Goal: Task Accomplishment & Management: Complete application form

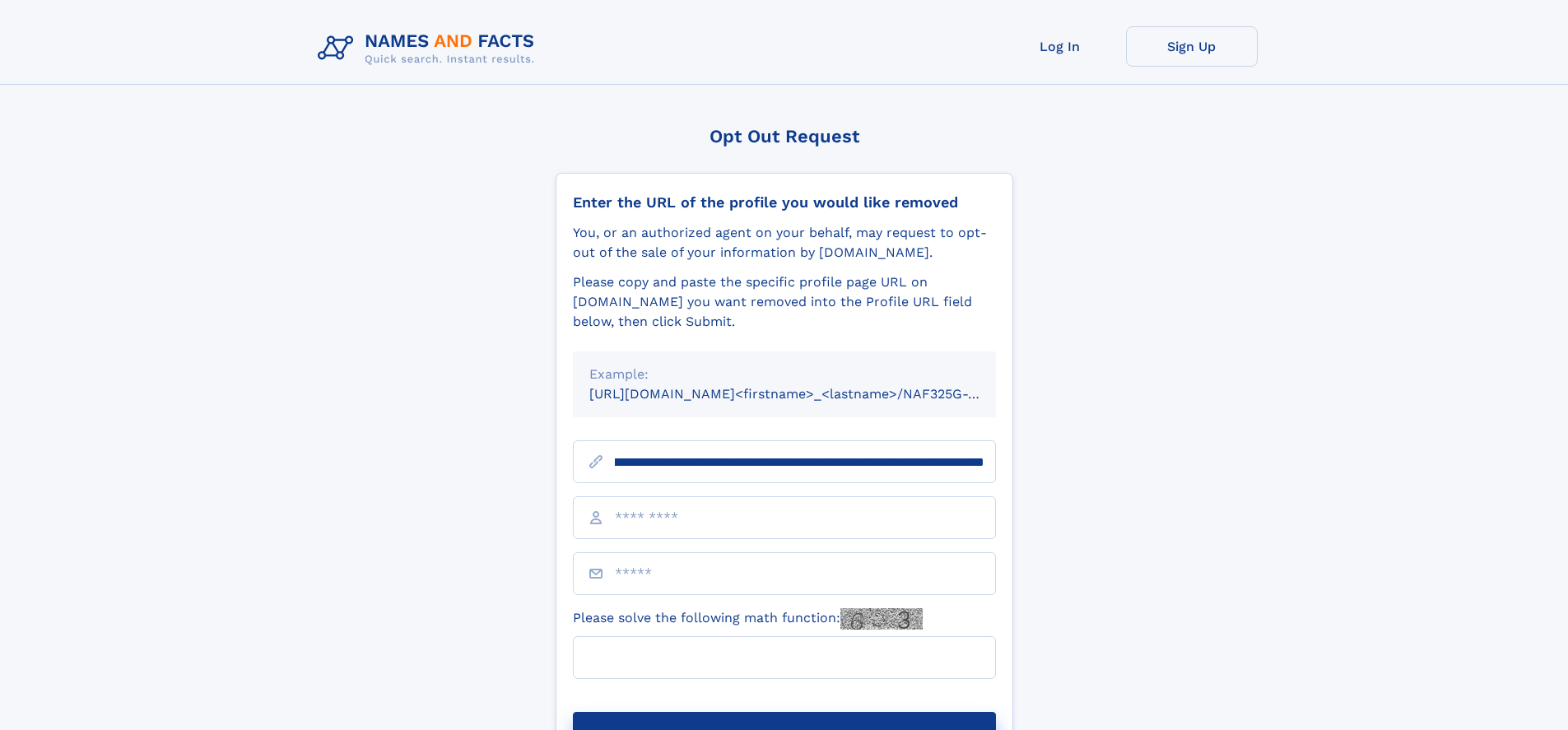
scroll to position [0, 218]
type input "**********"
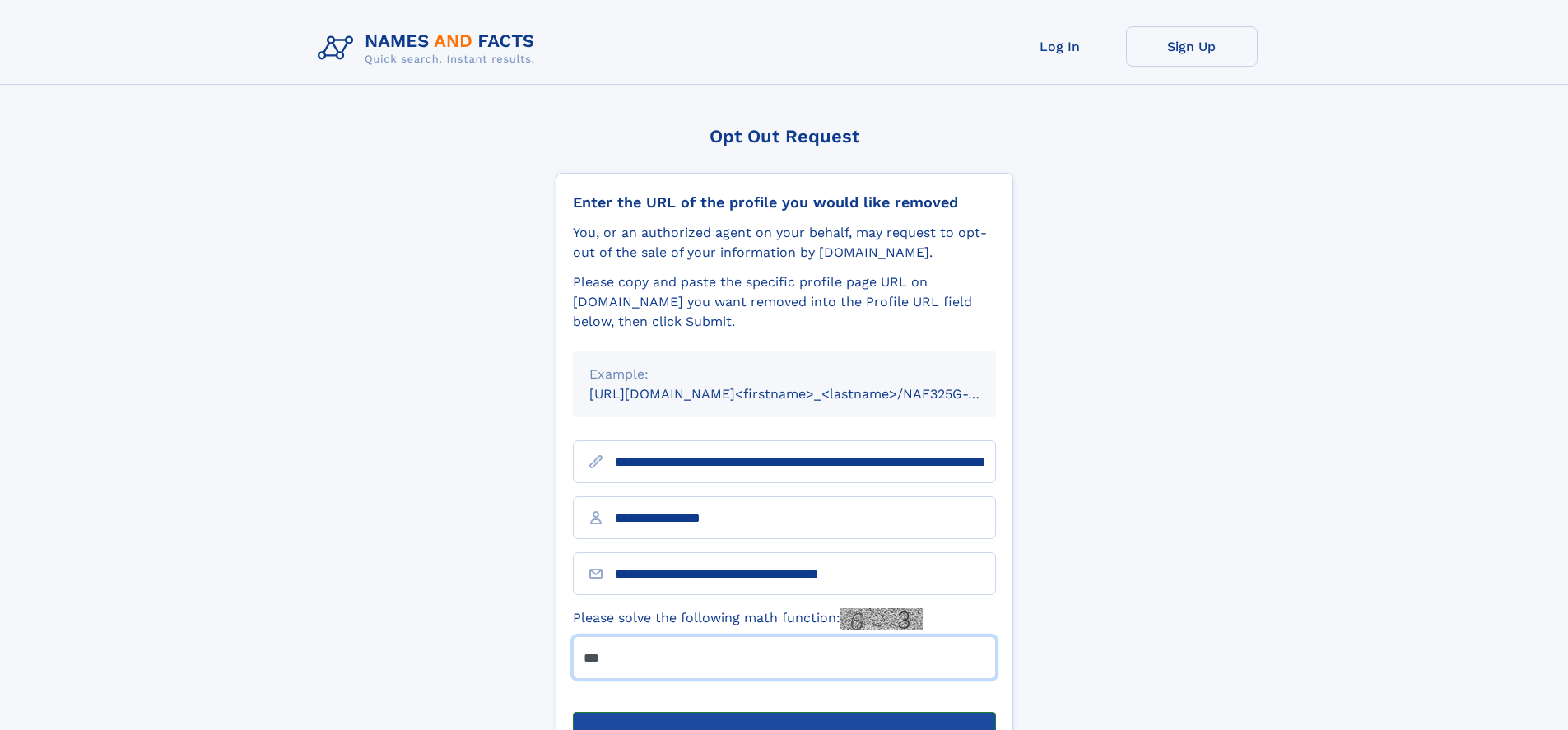
type input "***"
click at [784, 711] on button "Submit Opt Out Request" at bounding box center [784, 737] width 423 height 53
